Goal: Download file/media

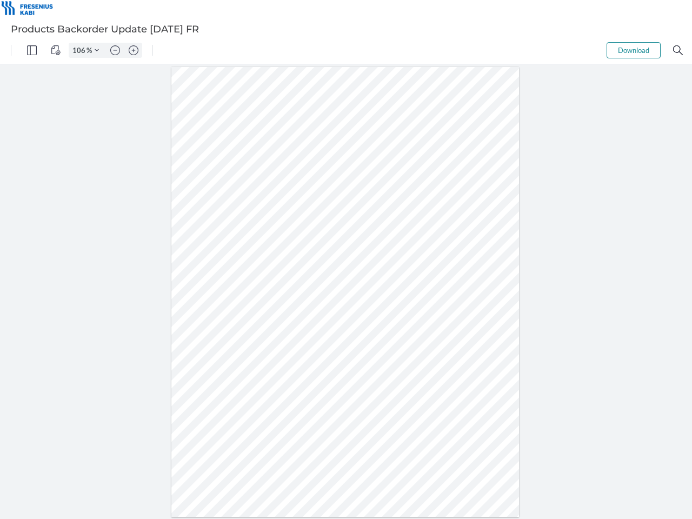
click at [32, 50] on img "Panel" at bounding box center [32, 50] width 10 height 10
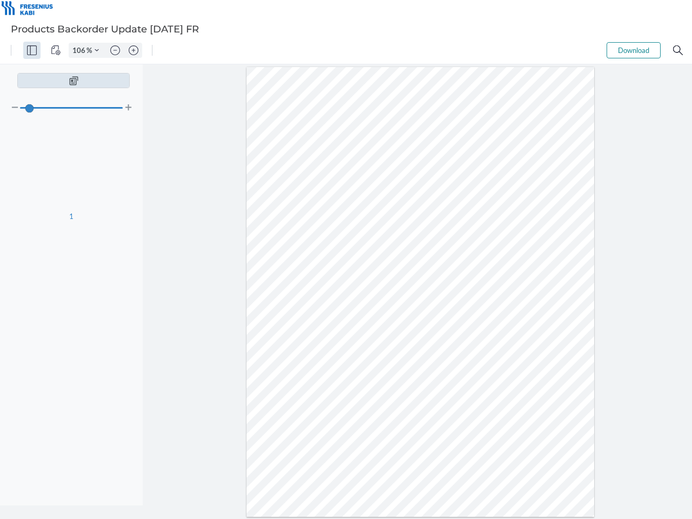
click at [56, 50] on img "View Controls" at bounding box center [56, 50] width 10 height 10
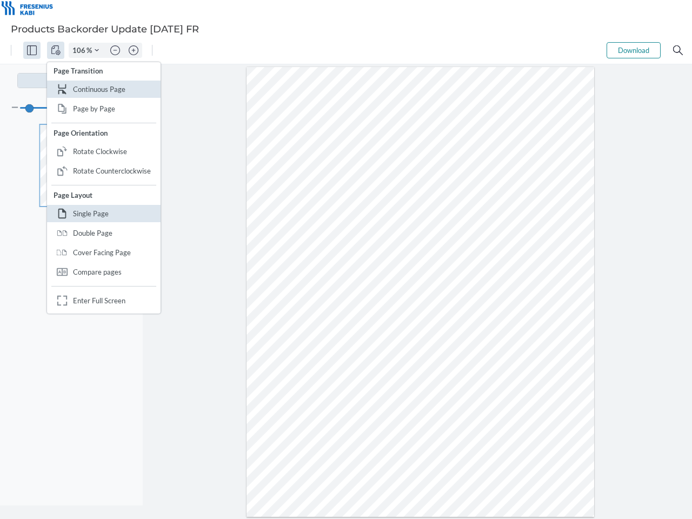
click at [81, 50] on input "106" at bounding box center [77, 50] width 17 height 10
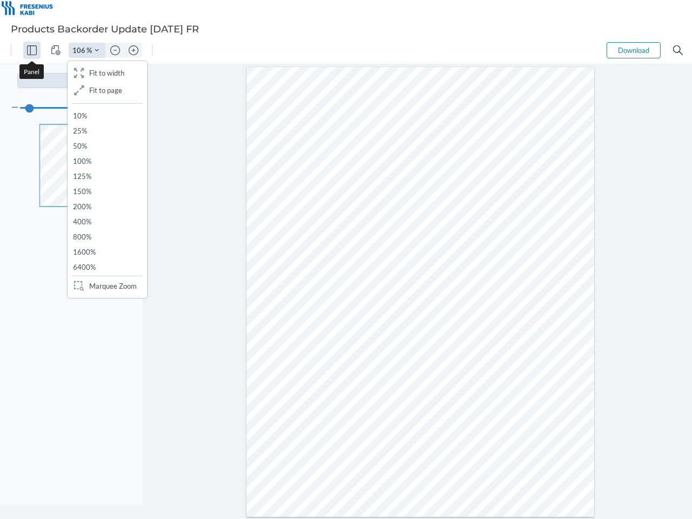
click at [97, 50] on img "Zoom Controls" at bounding box center [97, 50] width 4 height 4
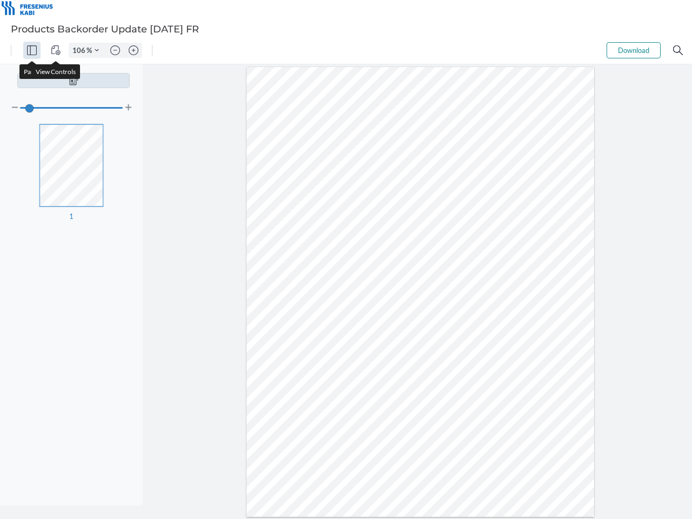
click at [115, 50] on img "Zoom out" at bounding box center [115, 50] width 10 height 10
click at [133, 50] on img "Zoom in" at bounding box center [134, 50] width 10 height 10
type input "106"
click at [633, 50] on button "Download" at bounding box center [633, 50] width 54 height 16
click at [678, 50] on img "Search" at bounding box center [678, 50] width 10 height 10
